Goal: Transaction & Acquisition: Purchase product/service

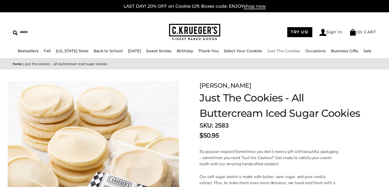
click at [275, 51] on link "Just The Cookies" at bounding box center [283, 50] width 33 height 5
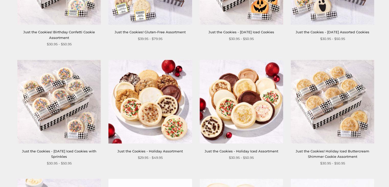
scroll to position [410, 0]
click at [324, 102] on img at bounding box center [332, 101] width 83 height 83
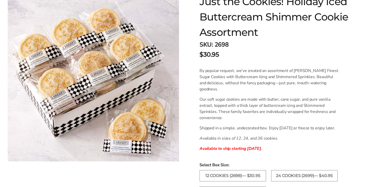
scroll to position [102, 0]
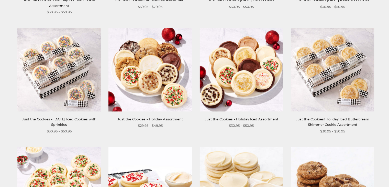
scroll to position [410, 0]
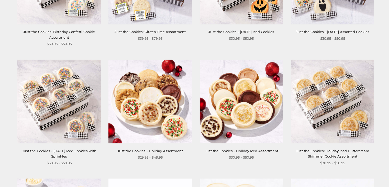
click at [63, 99] on img at bounding box center [58, 101] width 83 height 83
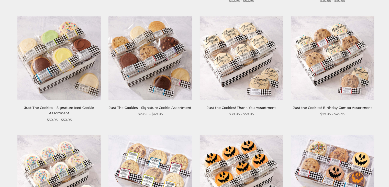
scroll to position [179, 0]
